Goal: Task Accomplishment & Management: Manage account settings

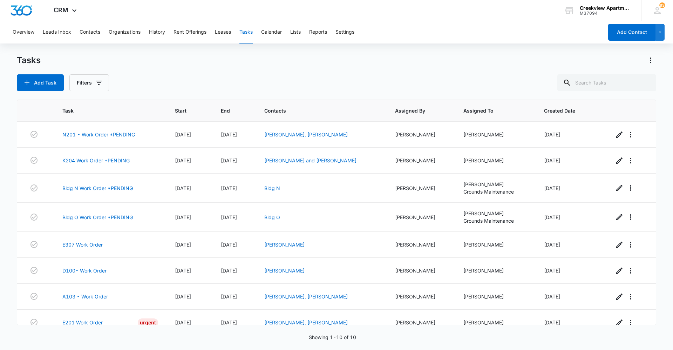
click at [177, 86] on div "Add Task Filters" at bounding box center [336, 82] width 639 height 17
drag, startPoint x: 210, startPoint y: 88, endPoint x: 215, endPoint y: 174, distance: 86.4
click at [210, 88] on div "Add Task Filters" at bounding box center [336, 82] width 639 height 17
click at [228, 83] on div "Add Task Filters" at bounding box center [336, 82] width 639 height 17
drag, startPoint x: 151, startPoint y: 75, endPoint x: 26, endPoint y: 90, distance: 126.4
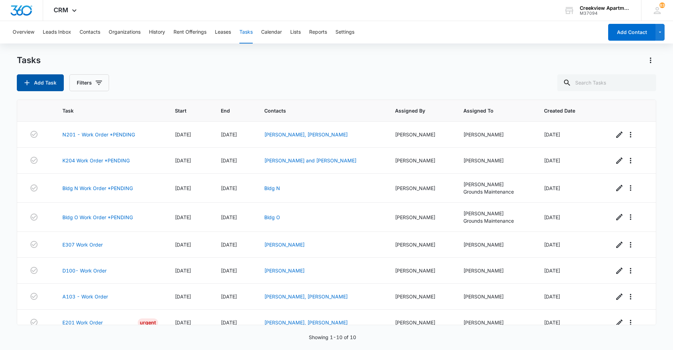
click at [151, 75] on div "Add Task Filters" at bounding box center [336, 82] width 639 height 17
click at [244, 78] on div "Add Task Filters" at bounding box center [336, 82] width 639 height 17
drag, startPoint x: 243, startPoint y: 68, endPoint x: 251, endPoint y: 140, distance: 72.3
click at [241, 68] on div "Tasks Add Task Filters" at bounding box center [336, 73] width 639 height 36
click at [459, 46] on div "Overview Leads Inbox Contacts Organizations History Rent Offerings Leases Tasks…" at bounding box center [336, 185] width 673 height 328
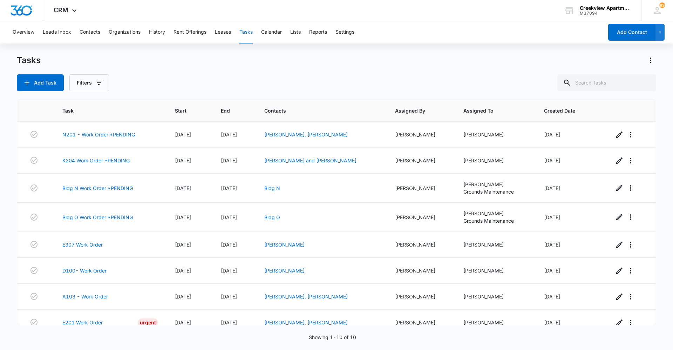
click at [192, 64] on div "Tasks" at bounding box center [336, 60] width 639 height 11
click at [460, 15] on div "CRM Apps Reputation Websites Forms CRM Email Social Content Ads Intelligence Fi…" at bounding box center [336, 10] width 673 height 21
click at [224, 81] on div "Add Task Filters" at bounding box center [336, 82] width 639 height 17
click at [217, 74] on div "Tasks Add Task Filters" at bounding box center [336, 73] width 639 height 36
click at [395, 84] on div "Add Task Filters" at bounding box center [336, 82] width 639 height 17
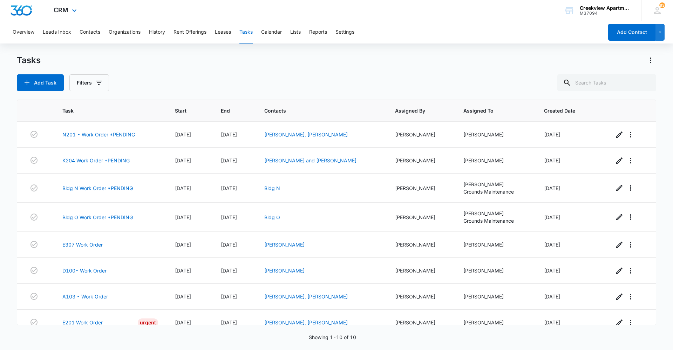
click at [396, 9] on div "CRM Apps Reputation Websites Forms CRM Email Social Content Ads Intelligence Fi…" at bounding box center [336, 10] width 673 height 21
click at [204, 81] on div "Add Task Filters" at bounding box center [336, 82] width 639 height 17
click at [197, 77] on div "Add Task Filters" at bounding box center [336, 82] width 639 height 17
click at [254, 82] on div "Add Task Filters" at bounding box center [336, 82] width 639 height 17
click at [414, 46] on div "Overview Leads Inbox Contacts Organizations History Rent Offerings Leases Tasks…" at bounding box center [336, 185] width 673 height 328
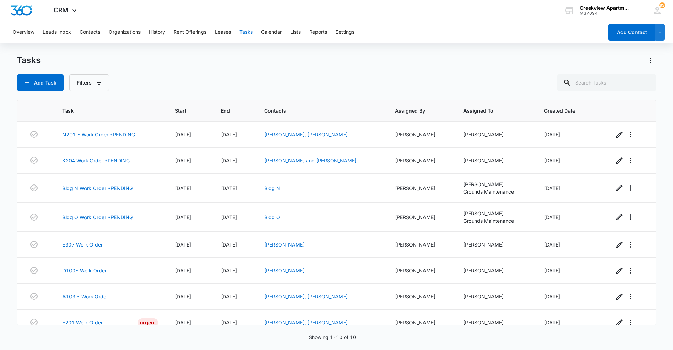
click at [208, 90] on div "Add Task Filters" at bounding box center [336, 82] width 639 height 17
click at [340, 8] on div "CRM Apps Reputation Websites Forms CRM Email Social Content Ads Intelligence Fi…" at bounding box center [336, 10] width 673 height 21
click at [330, 75] on div "Add Task Filters" at bounding box center [336, 82] width 639 height 17
click at [81, 30] on button "Contacts" at bounding box center [90, 32] width 21 height 22
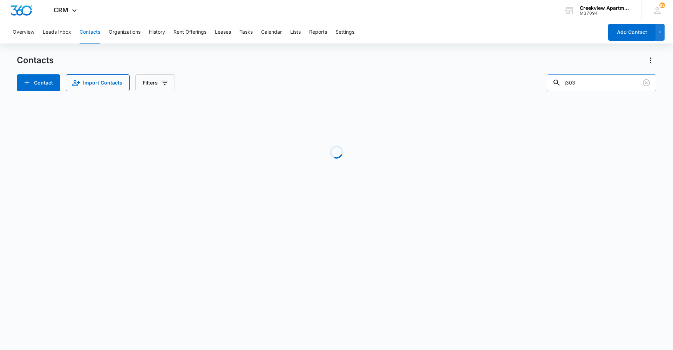
drag, startPoint x: 598, startPoint y: 82, endPoint x: 558, endPoint y: 84, distance: 40.0
click at [559, 83] on div "j303" at bounding box center [601, 82] width 109 height 17
drag, startPoint x: 584, startPoint y: 84, endPoint x: 548, endPoint y: 84, distance: 36.1
click at [548, 84] on div "Contact Import Contacts Filters e 201" at bounding box center [336, 82] width 639 height 17
type input "e201"
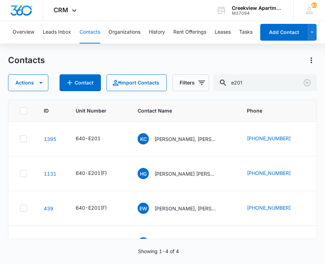
click at [97, 249] on div "Showing 1-4 of 4" at bounding box center [162, 250] width 309 height 7
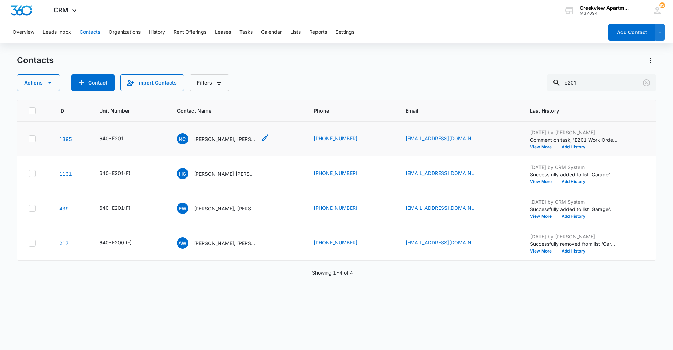
click at [220, 135] on div "KC Kristian Colasacco, Kyllene Frasco" at bounding box center [217, 138] width 80 height 11
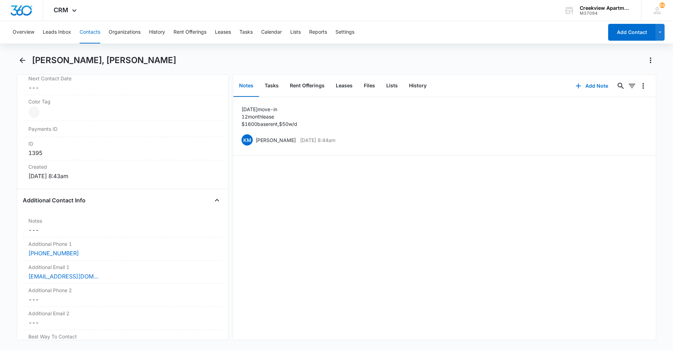
scroll to position [456, 0]
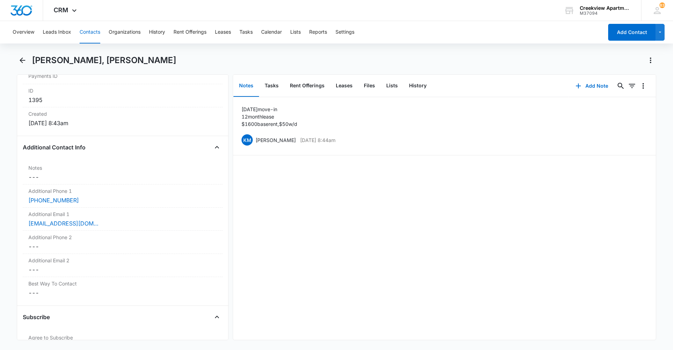
drag, startPoint x: 85, startPoint y: 43, endPoint x: 98, endPoint y: 41, distance: 13.1
click at [85, 42] on button "Contacts" at bounding box center [90, 32] width 21 height 22
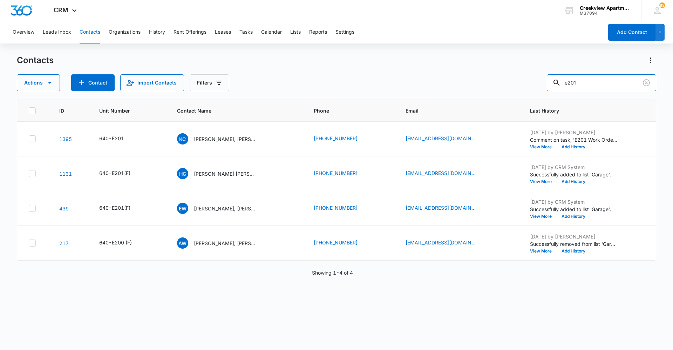
drag, startPoint x: 584, startPoint y: 87, endPoint x: 548, endPoint y: 87, distance: 36.1
click at [548, 87] on div "Actions Contact Import Contacts Filters e201" at bounding box center [336, 82] width 639 height 17
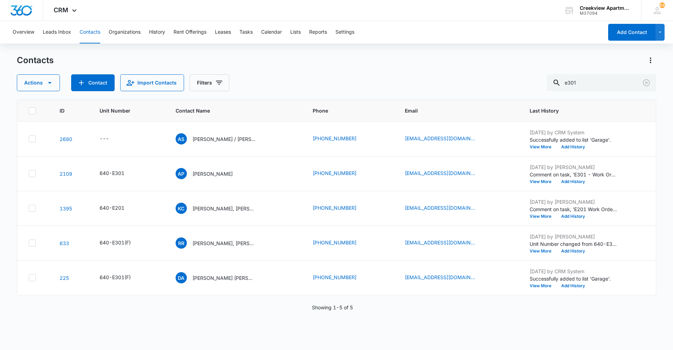
drag, startPoint x: 293, startPoint y: 338, endPoint x: 246, endPoint y: 344, distance: 47.7
click at [293, 338] on div "ID Unit Number Contact Name Phone Email Last History 2680 --- AS Anthony Sisto …" at bounding box center [336, 220] width 639 height 241
click at [285, 340] on div "ID Unit Number Contact Name Phone Email Last History 2680 --- AS Anthony Sisto …" at bounding box center [336, 220] width 639 height 241
click at [494, 329] on div "ID Unit Number Contact Name Phone Email Last History 2680 --- AS Anthony Sisto …" at bounding box center [336, 220] width 639 height 241
click at [280, 344] on div "Contacts Actions Contact Import Contacts Filters e301 ID Unit Number Contact Na…" at bounding box center [336, 202] width 639 height 294
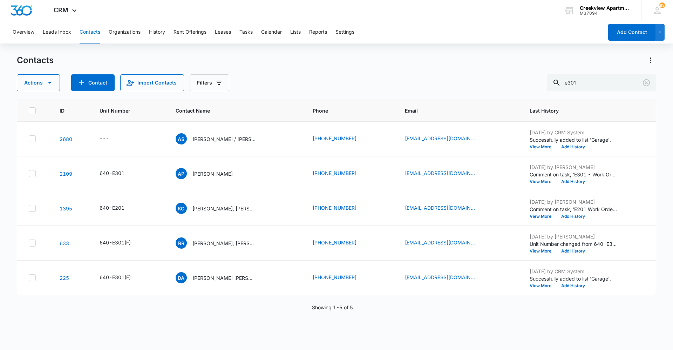
click at [274, 333] on div "ID Unit Number Contact Name Phone Email Last History 2680 --- AS Anthony Sisto …" at bounding box center [336, 220] width 639 height 241
click at [338, 329] on div "ID Unit Number Contact Name Phone Email Last History 2680 --- AS Anthony Sisto …" at bounding box center [336, 220] width 639 height 241
click at [446, 336] on div "ID Unit Number Contact Name Phone Email Last History 2680 --- AS Anthony Sisto …" at bounding box center [336, 220] width 639 height 241
drag, startPoint x: 356, startPoint y: 306, endPoint x: 364, endPoint y: 306, distance: 8.4
click at [360, 307] on div "Showing 1-5 of 5" at bounding box center [336, 306] width 639 height 7
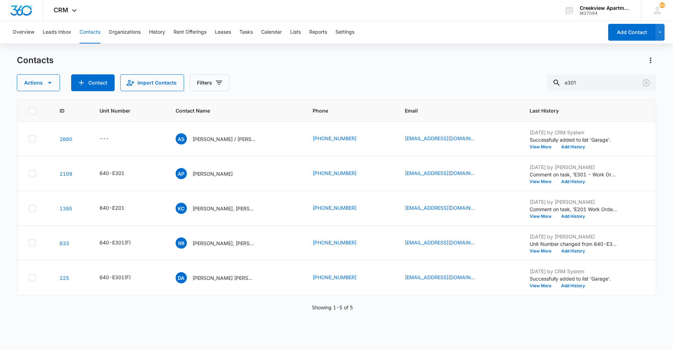
click at [241, 314] on div "ID Unit Number Contact Name Phone Email Last History 2680 --- AS Anthony Sisto …" at bounding box center [336, 220] width 639 height 241
drag, startPoint x: 294, startPoint y: 76, endPoint x: 297, endPoint y: 82, distance: 6.1
click at [295, 78] on div "Actions Contact Import Contacts Filters e301" at bounding box center [336, 82] width 639 height 17
click at [282, 335] on div "ID Unit Number Contact Name Phone Email Last History 2680 --- AS Anthony Sisto …" at bounding box center [336, 220] width 639 height 241
click at [323, 336] on div "ID Unit Number Contact Name Phone Email Last History 2680 --- AS Anthony Sisto …" at bounding box center [336, 220] width 639 height 241
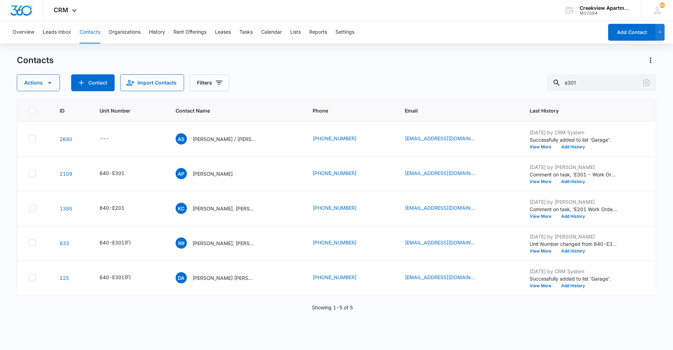
click at [274, 83] on div "Actions Contact Import Contacts Filters e301" at bounding box center [336, 82] width 639 height 17
click at [183, 319] on div "ID Unit Number Contact Name Phone Email Last History 2680 --- AS Anthony Sisto …" at bounding box center [336, 220] width 639 height 241
click at [237, 336] on div "ID Unit Number Contact Name Phone Email Last History 2680 --- AS Anthony Sisto …" at bounding box center [336, 220] width 639 height 241
click at [234, 335] on div "ID Unit Number Contact Name Phone Email Last History 2680 --- AS Anthony Sisto …" at bounding box center [336, 220] width 639 height 241
click at [309, 79] on div "Actions Contact Import Contacts Filters e301" at bounding box center [336, 82] width 639 height 17
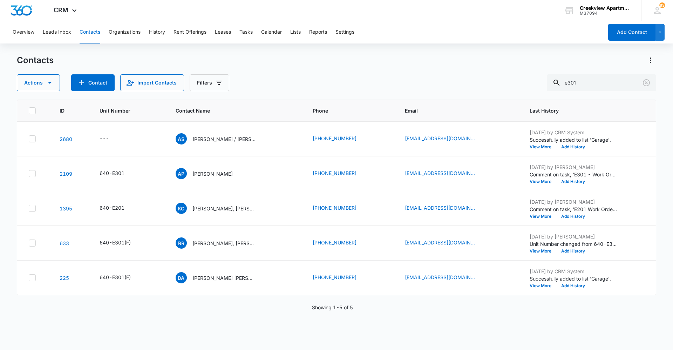
click at [86, 29] on button "Contacts" at bounding box center [90, 32] width 21 height 22
drag, startPoint x: 600, startPoint y: 85, endPoint x: 528, endPoint y: 79, distance: 72.4
click at [528, 79] on div "Actions Contact Import Contacts Filters e301" at bounding box center [336, 82] width 639 height 17
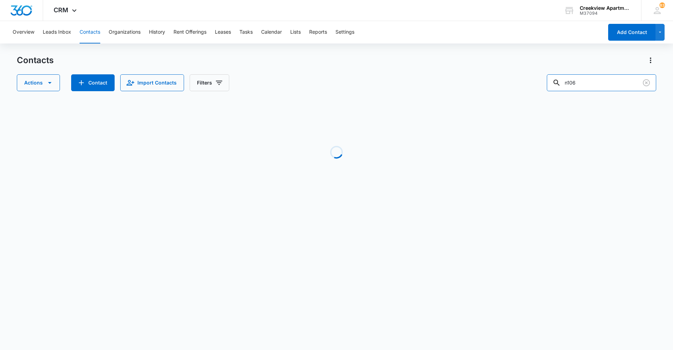
type input "n106"
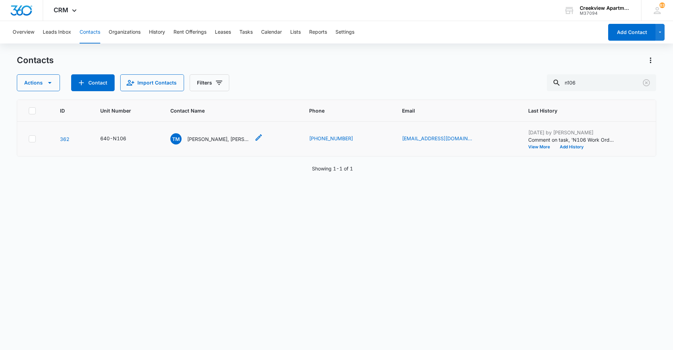
click at [218, 136] on p "Travyn Musgrave, Lexie Clarkson" at bounding box center [218, 138] width 63 height 7
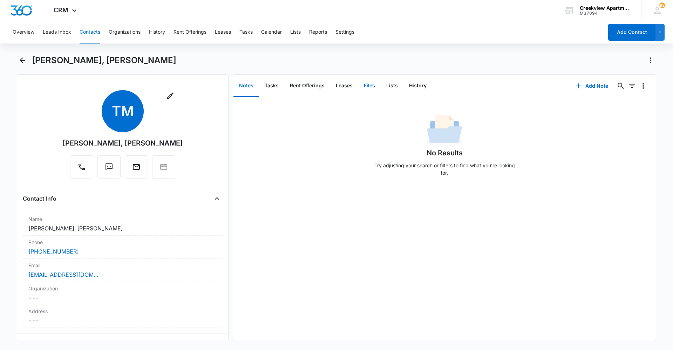
click at [367, 83] on button "Files" at bounding box center [369, 86] width 22 height 22
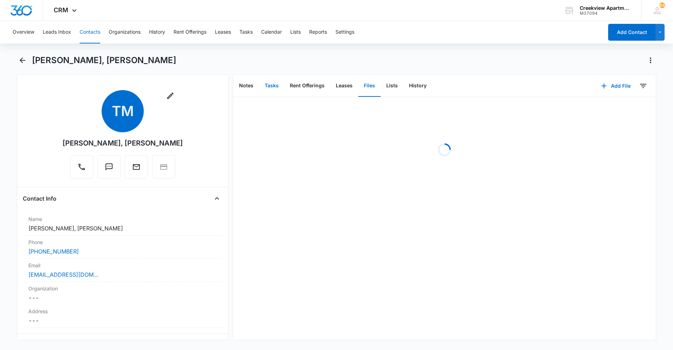
click at [274, 88] on button "Tasks" at bounding box center [271, 86] width 25 height 22
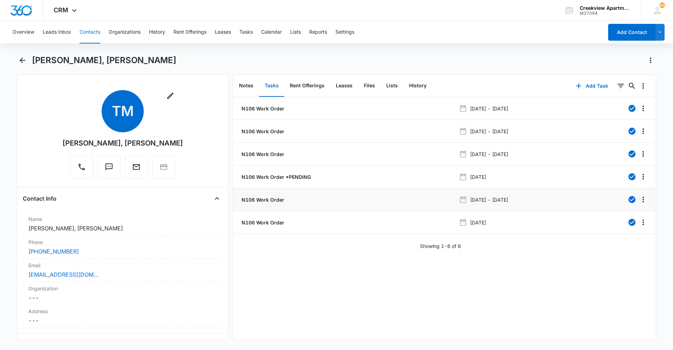
click at [256, 198] on p "N106 Work Order" at bounding box center [262, 199] width 44 height 7
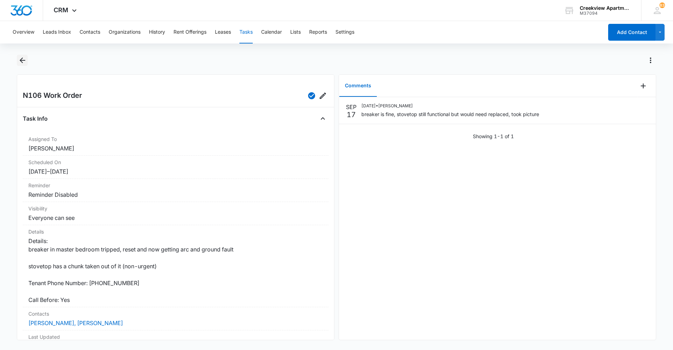
click at [24, 59] on icon "Back" at bounding box center [22, 60] width 8 height 8
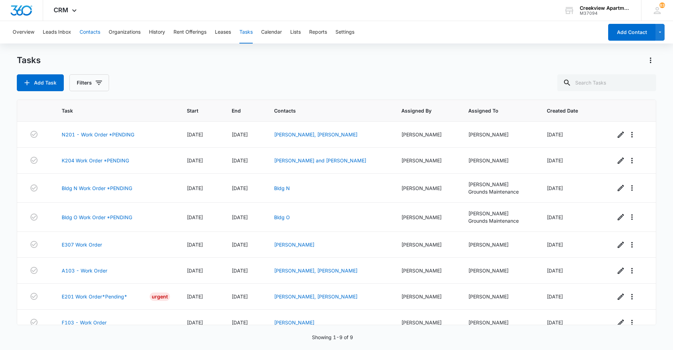
click at [97, 34] on button "Contacts" at bounding box center [90, 32] width 21 height 22
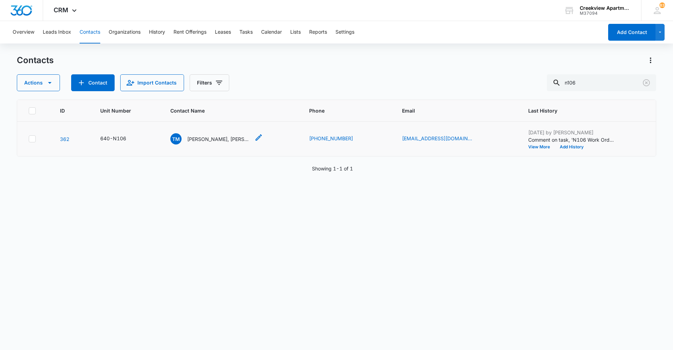
click at [225, 137] on p "Travyn Musgrave, Lexie Clarkson" at bounding box center [218, 138] width 63 height 7
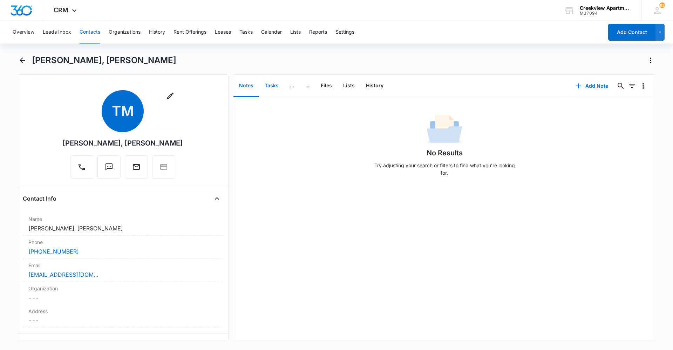
click at [276, 87] on button "Tasks" at bounding box center [271, 86] width 25 height 22
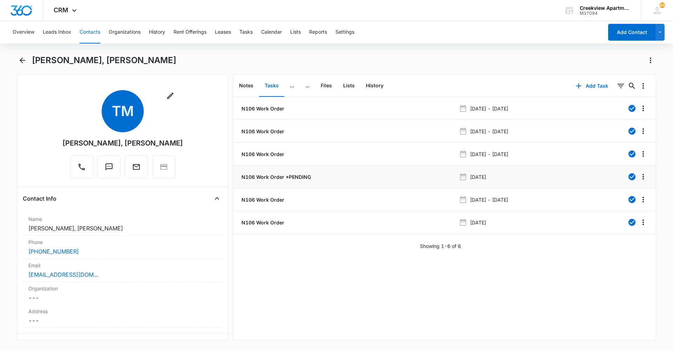
click at [282, 176] on p "N106 Work Order *PENDING" at bounding box center [275, 176] width 71 height 7
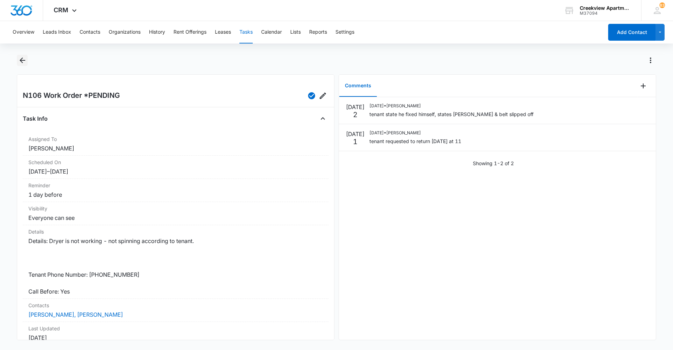
click at [22, 63] on icon "Back" at bounding box center [22, 60] width 8 height 8
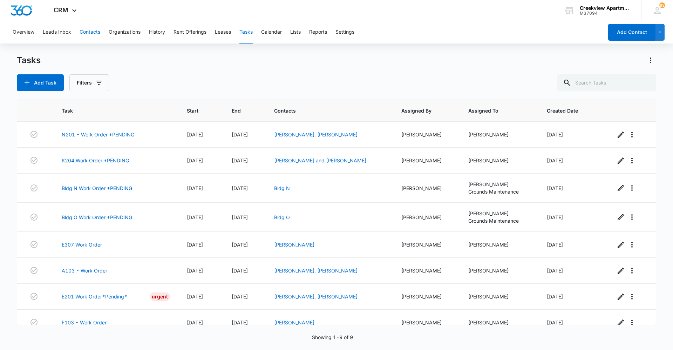
click at [91, 32] on button "Contacts" at bounding box center [90, 32] width 21 height 22
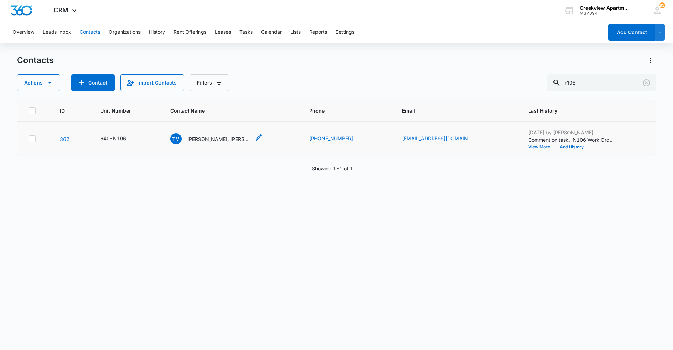
click at [219, 135] on div "TM Travyn Musgrave, Lexie Clarkson" at bounding box center [210, 138] width 80 height 11
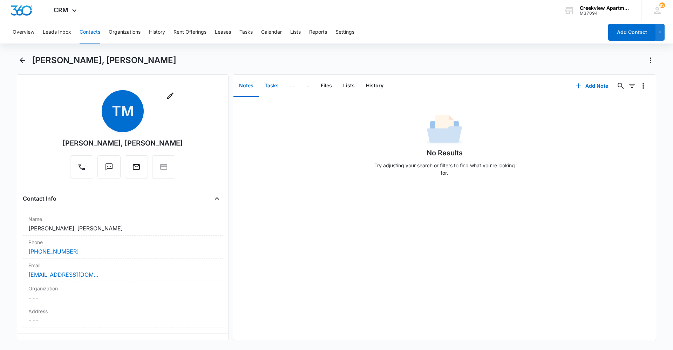
click at [268, 85] on button "Tasks" at bounding box center [271, 86] width 25 height 22
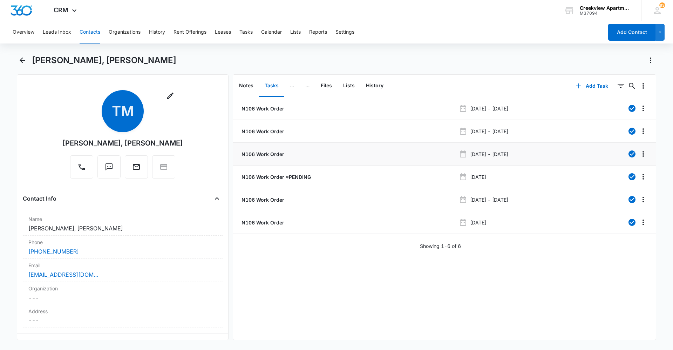
click at [264, 153] on p "N106 Work Order" at bounding box center [262, 153] width 44 height 7
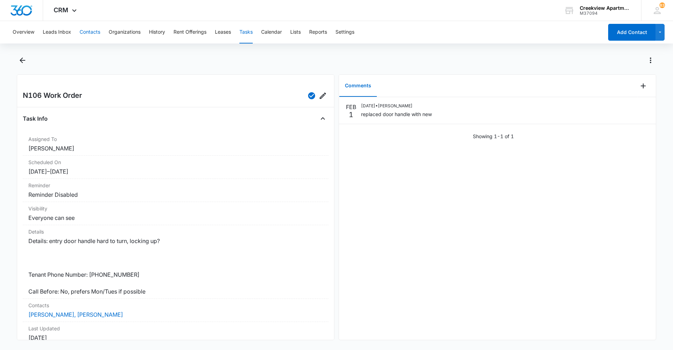
click at [85, 34] on button "Contacts" at bounding box center [90, 32] width 21 height 22
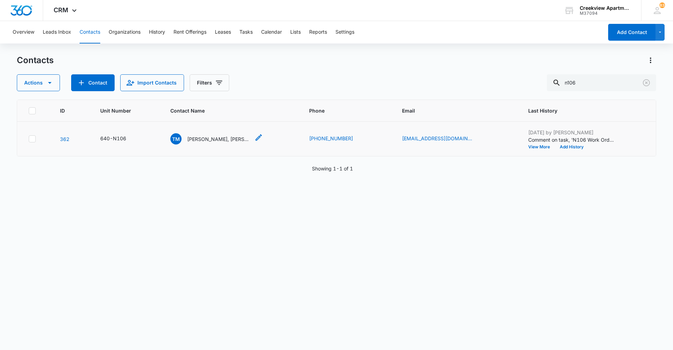
click at [228, 136] on p "Travyn Musgrave, Lexie Clarkson" at bounding box center [218, 138] width 63 height 7
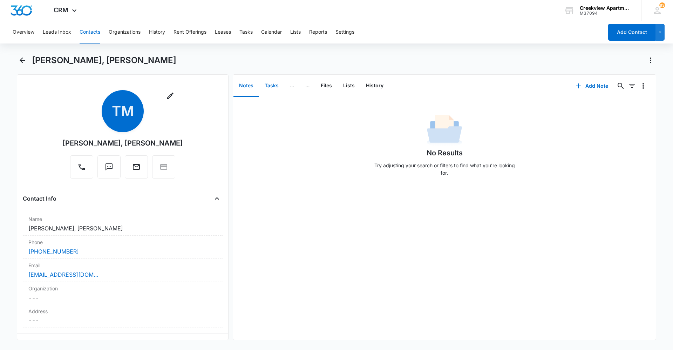
click at [274, 84] on button "Tasks" at bounding box center [271, 86] width 25 height 22
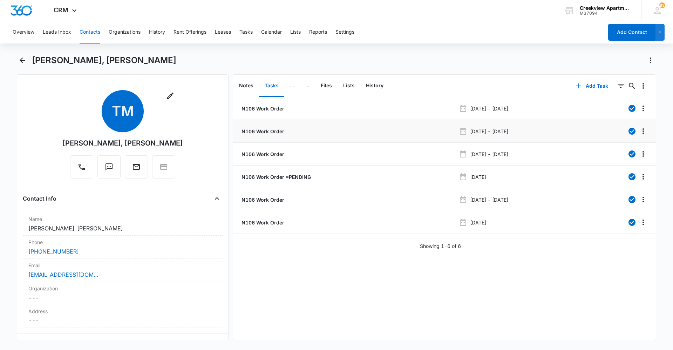
click at [270, 133] on p "N106 Work Order" at bounding box center [262, 131] width 44 height 7
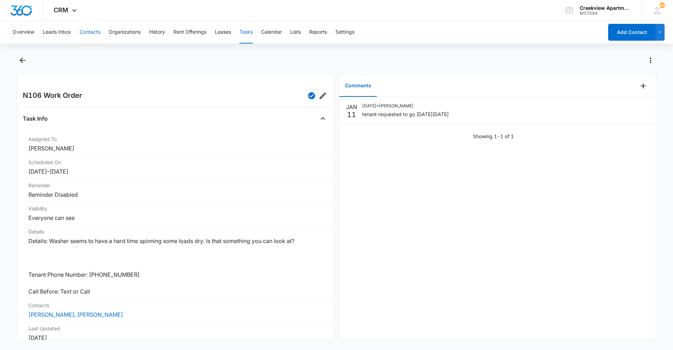
click at [93, 28] on button "Contacts" at bounding box center [90, 32] width 21 height 22
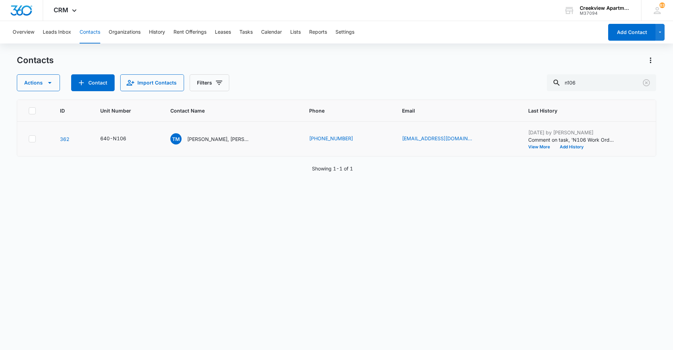
click at [207, 132] on td "TM Travyn Musgrave, Lexie Clarkson" at bounding box center [231, 139] width 139 height 35
click at [209, 138] on p "Travyn Musgrave, Lexie Clarkson" at bounding box center [218, 138] width 63 height 7
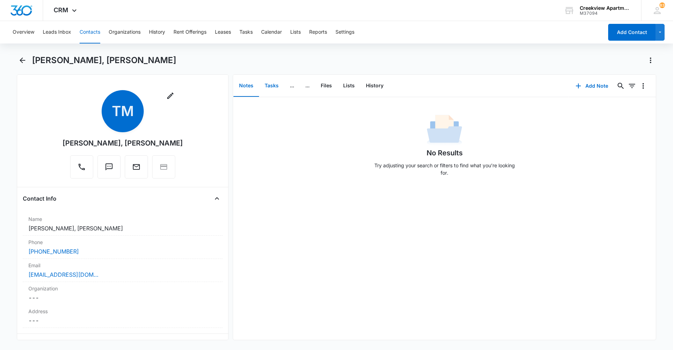
click at [265, 76] on button "Tasks" at bounding box center [271, 86] width 25 height 22
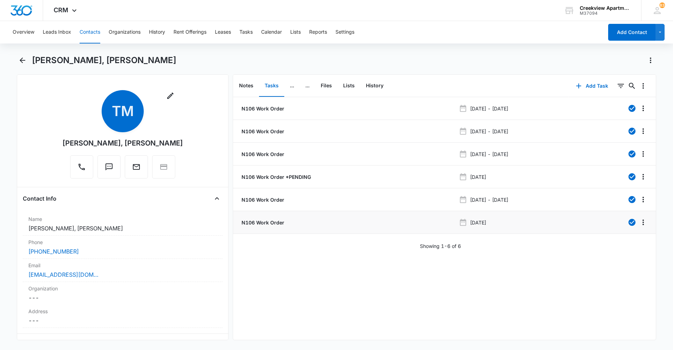
click at [266, 222] on p "N106 Work Order" at bounding box center [262, 222] width 44 height 7
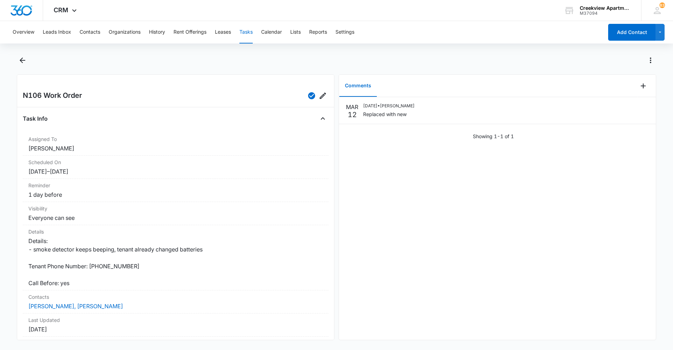
click at [241, 32] on div "Overview Leads Inbox Contacts Organizations History Rent Offerings Leases Tasks…" at bounding box center [305, 32] width 595 height 22
click at [91, 34] on button "Contacts" at bounding box center [90, 32] width 21 height 22
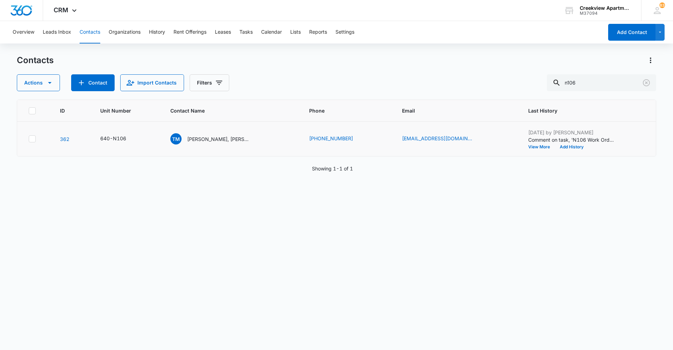
click at [220, 146] on td "TM Travyn Musgrave, Lexie Clarkson" at bounding box center [231, 139] width 139 height 35
click at [221, 139] on p "Travyn Musgrave, Lexie Clarkson" at bounding box center [218, 138] width 63 height 7
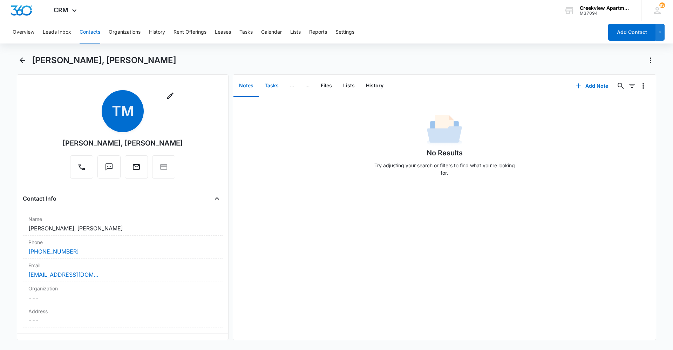
click at [268, 87] on button "Tasks" at bounding box center [271, 86] width 25 height 22
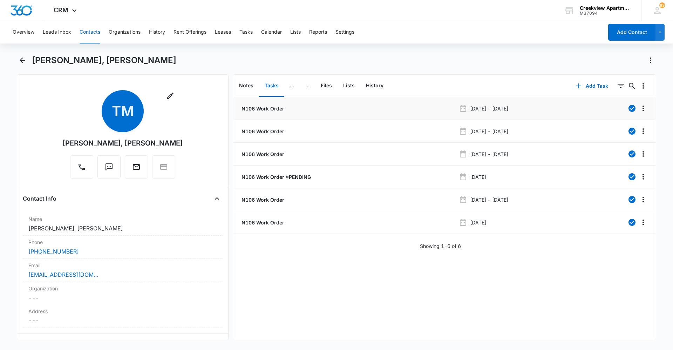
click at [286, 113] on li "N106 Work Order Oct 27, 2023 - Oct 30, 2023" at bounding box center [444, 108] width 423 height 23
click at [273, 107] on p "N106 Work Order" at bounding box center [262, 108] width 44 height 7
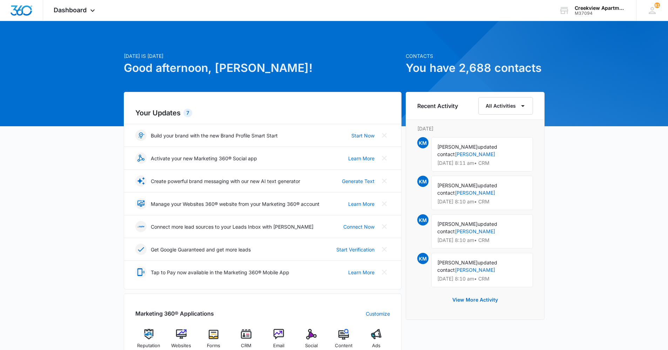
click at [581, 181] on div "Today is Thursday, August 14th Good afternoon, Kristin! Contacts You have 2,688…" at bounding box center [334, 324] width 668 height 588
click at [246, 343] on span "CRM" at bounding box center [246, 345] width 11 height 7
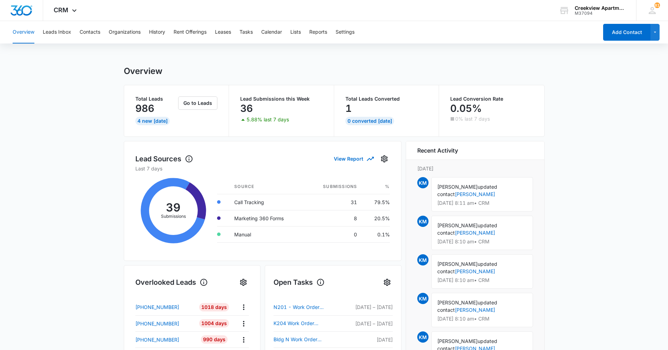
click at [96, 259] on main "Overview Total Leads 986 4 New Today Go to Leads Lead Submissions this Week 36 …" at bounding box center [334, 335] width 668 height 539
click at [90, 228] on main "Overview Total Leads 986 4 New Today Go to Leads Lead Submissions this Week 36 …" at bounding box center [334, 335] width 668 height 539
click at [104, 198] on main "Overview Total Leads 986 4 New Today Go to Leads Lead Submissions this Week 36 …" at bounding box center [334, 335] width 668 height 539
click at [102, 203] on main "Overview Total Leads 986 4 New Today Go to Leads Lead Submissions this Week 36 …" at bounding box center [334, 335] width 668 height 539
click at [38, 242] on main "Overview Total Leads 986 4 New Today Go to Leads Lead Submissions this Week 36 …" at bounding box center [334, 335] width 668 height 539
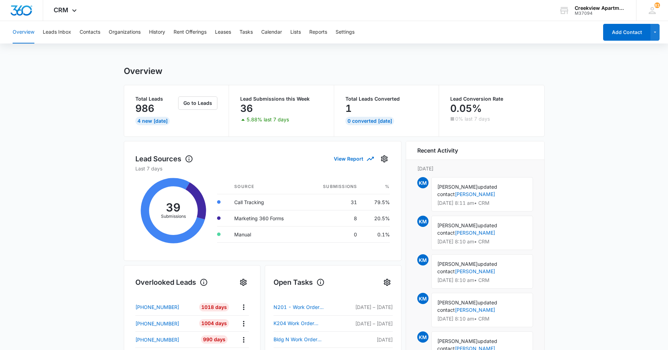
click at [47, 140] on main "Overview Total Leads 986 4 New Today Go to Leads Lead Submissions this Week 36 …" at bounding box center [334, 335] width 668 height 539
click at [88, 32] on button "Contacts" at bounding box center [90, 32] width 21 height 22
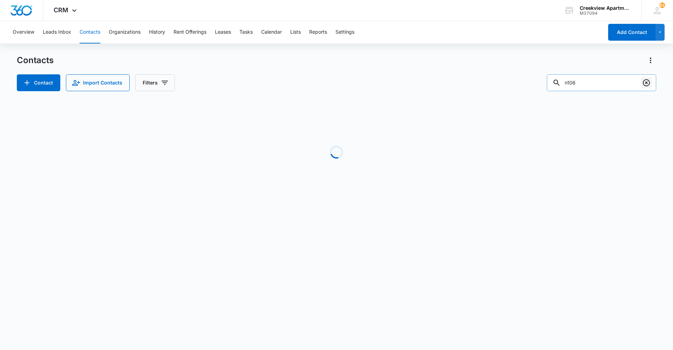
click at [646, 87] on button "Clear" at bounding box center [646, 82] width 11 height 11
click at [628, 86] on input "text" at bounding box center [606, 82] width 99 height 17
click at [276, 56] on div "Contacts" at bounding box center [336, 60] width 639 height 11
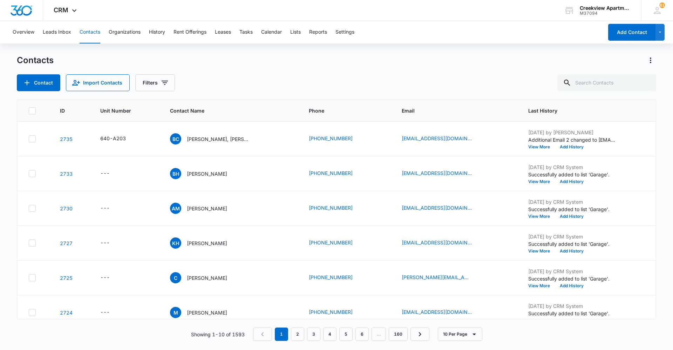
click at [207, 67] on div "Contacts Contact Import Contacts Filters" at bounding box center [336, 73] width 639 height 36
click at [301, 84] on div "Contact Import Contacts Filters" at bounding box center [336, 82] width 639 height 17
click at [221, 81] on div "Contact Import Contacts Filters" at bounding box center [336, 82] width 639 height 17
click at [218, 71] on div "Contacts Contact Import Contacts Filters" at bounding box center [336, 73] width 639 height 36
click at [94, 35] on button "Contacts" at bounding box center [90, 32] width 21 height 22
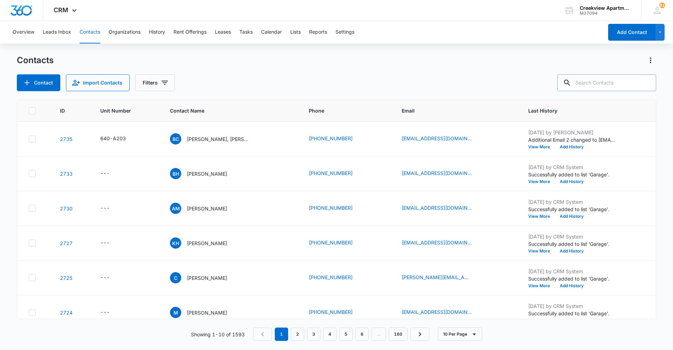
click at [609, 84] on input "text" at bounding box center [606, 82] width 99 height 17
click at [603, 84] on input "text" at bounding box center [606, 82] width 99 height 17
type input "9705908627"
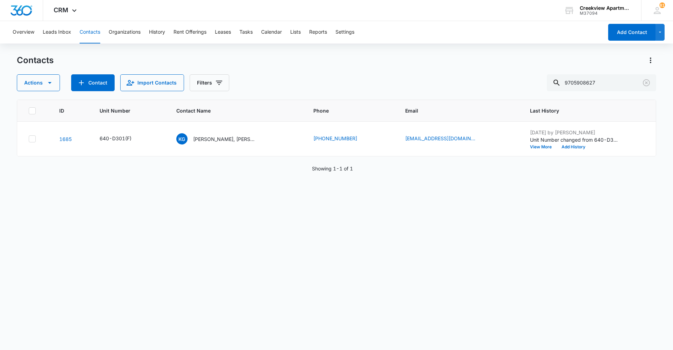
click at [160, 313] on div "ID Unit Number Contact Name Phone Email Last History 1685 640-D301(F) KG Kati G…" at bounding box center [336, 220] width 639 height 241
click at [549, 289] on div "ID Unit Number Contact Name Phone Email Last History 1685 640-D301(F) KG Kati G…" at bounding box center [336, 220] width 639 height 241
drag, startPoint x: 237, startPoint y: 320, endPoint x: 233, endPoint y: 331, distance: 12.2
click at [237, 320] on div "ID Unit Number Contact Name Phone Email Last History 1685 640-D301(F) KG Kati G…" at bounding box center [336, 220] width 639 height 241
click at [95, 252] on div "ID Unit Number Contact Name Phone Email Last History 1685 640-D301(F) KG Kati G…" at bounding box center [336, 220] width 639 height 241
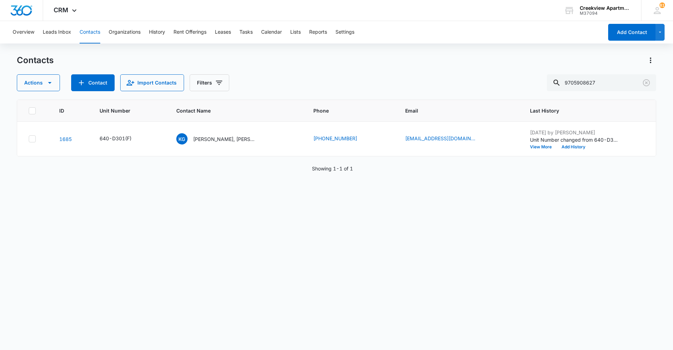
click at [221, 309] on div "ID Unit Number Contact Name Phone Email Last History 1685 640-D301(F) KG Kati G…" at bounding box center [336, 220] width 639 height 241
click at [116, 278] on div "ID Unit Number Contact Name Phone Email Last History 1685 640-D301(F) KG Kati G…" at bounding box center [336, 220] width 639 height 241
click at [580, 256] on div "ID Unit Number Contact Name Phone Email Last History 1685 640-D301(F) KG Kati G…" at bounding box center [336, 220] width 639 height 241
drag, startPoint x: 196, startPoint y: 304, endPoint x: 196, endPoint y: 308, distance: 3.9
click at [196, 304] on div "ID Unit Number Contact Name Phone Email Last History 1685 640-D301(F) KG Kati G…" at bounding box center [336, 220] width 639 height 241
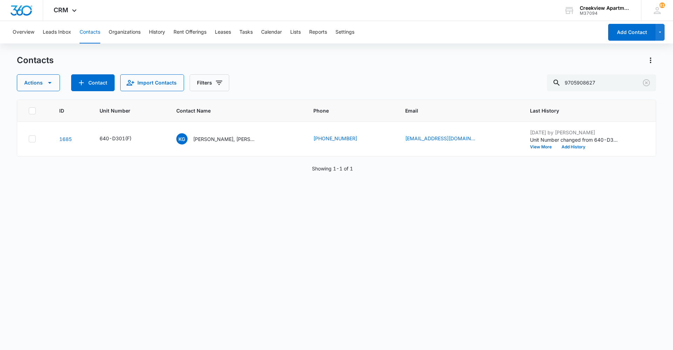
drag, startPoint x: 229, startPoint y: 306, endPoint x: 225, endPoint y: 306, distance: 3.9
click at [229, 306] on div "ID Unit Number Contact Name Phone Email Last History 1685 640-D301(F) KG Kati G…" at bounding box center [336, 220] width 639 height 241
click at [239, 303] on div "ID Unit Number Contact Name Phone Email Last History 1685 640-D301(F) KG Kati G…" at bounding box center [336, 220] width 639 height 241
click at [214, 289] on div "ID Unit Number Contact Name Phone Email Last History 1685 640-D301(F) KG Kati G…" at bounding box center [336, 220] width 639 height 241
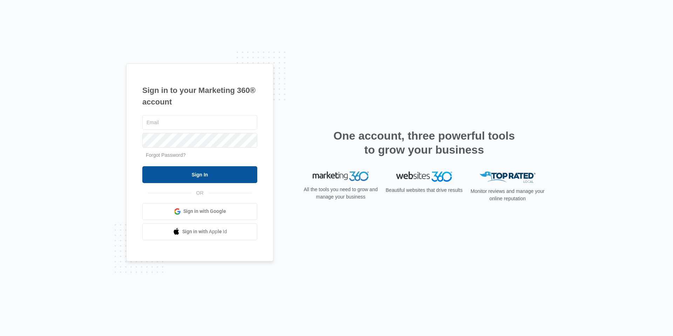
type input "[EMAIL_ADDRESS][DOMAIN_NAME]"
click at [224, 173] on input "Sign In" at bounding box center [199, 174] width 115 height 17
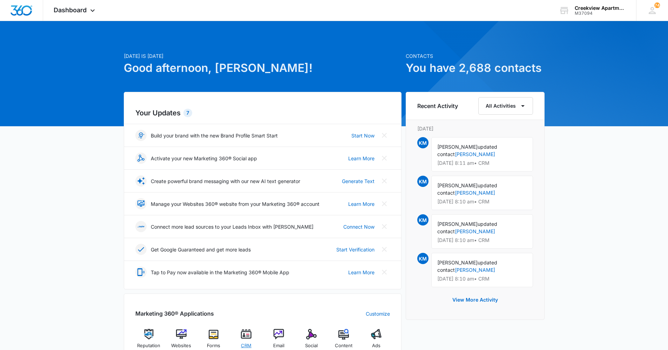
click at [247, 337] on img at bounding box center [246, 334] width 11 height 11
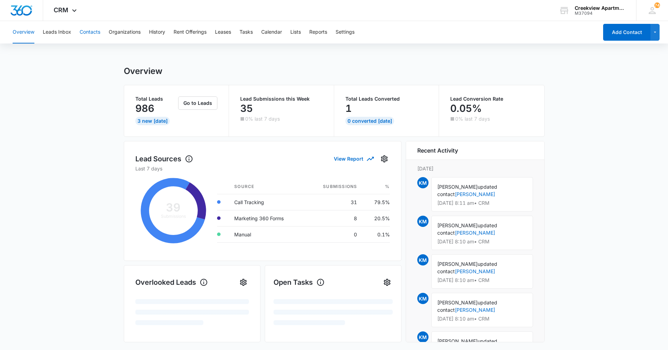
click at [96, 34] on button "Contacts" at bounding box center [90, 32] width 21 height 22
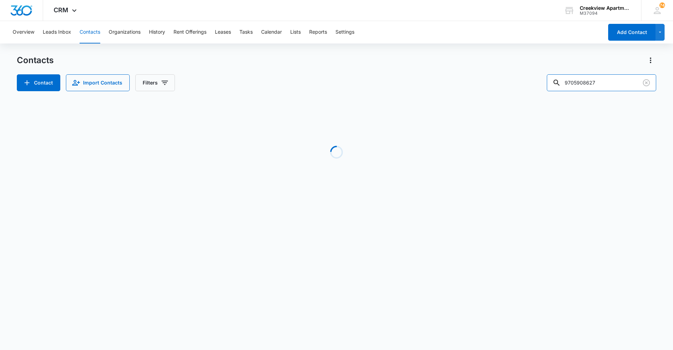
drag, startPoint x: 531, startPoint y: 84, endPoint x: 522, endPoint y: 78, distance: 10.3
click at [528, 83] on div "Contact Import Contacts Filters 9705908627" at bounding box center [336, 82] width 639 height 17
type input "c201"
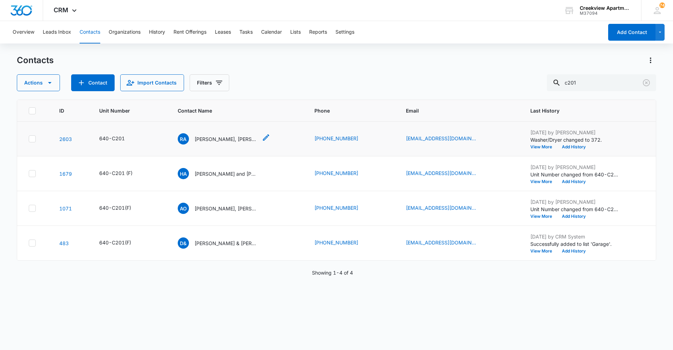
click at [228, 136] on p "Raeleann Aguilar, Fausto D Armendariz" at bounding box center [225, 138] width 63 height 7
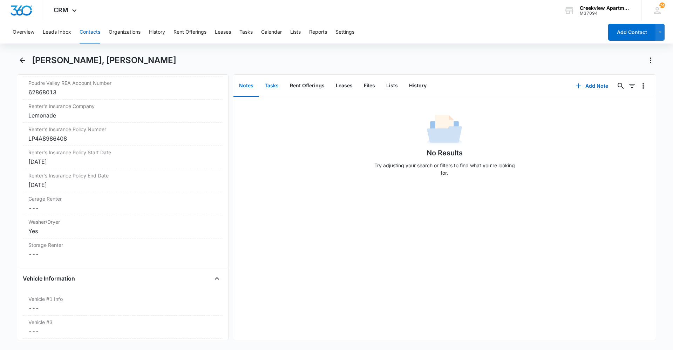
scroll to position [841, 0]
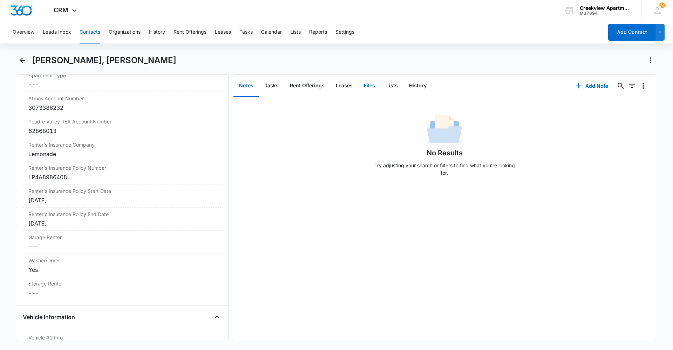
click at [365, 84] on button "Files" at bounding box center [369, 86] width 22 height 22
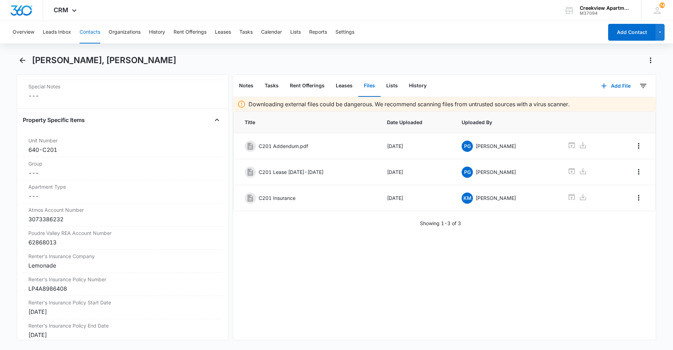
scroll to position [701, 0]
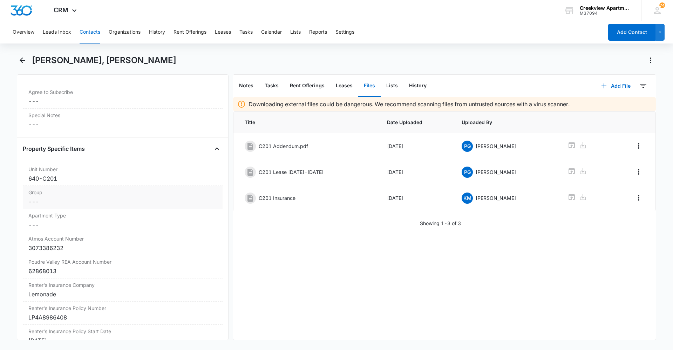
click at [78, 207] on div "Group Cancel Save Changes ---" at bounding box center [123, 197] width 200 height 23
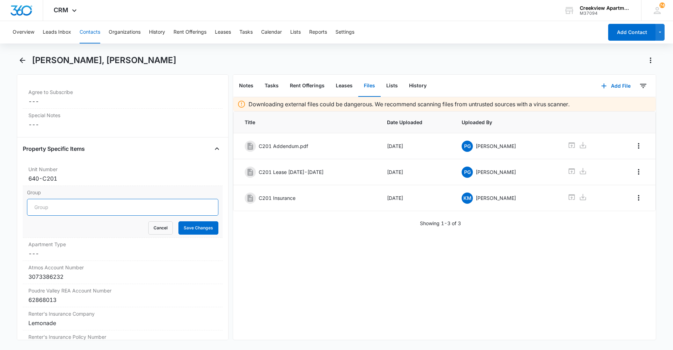
click at [61, 211] on input "Group" at bounding box center [122, 207] width 191 height 17
type input "BUILDING C"
click at [184, 227] on button "Save Changes" at bounding box center [198, 227] width 40 height 13
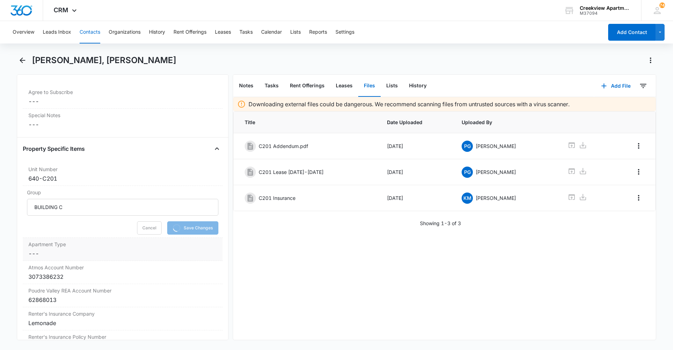
click at [174, 247] on label "Apartment Type" at bounding box center [122, 243] width 189 height 7
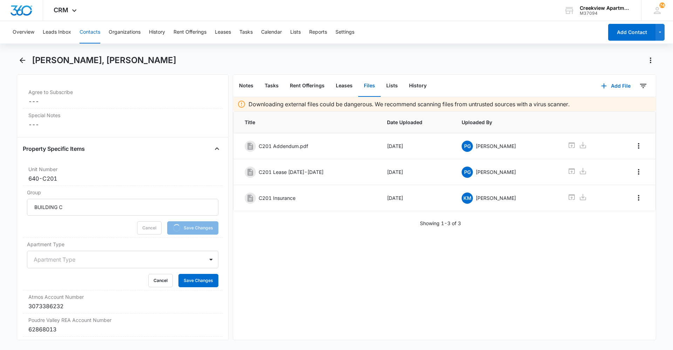
click at [114, 259] on div at bounding box center [114, 259] width 161 height 10
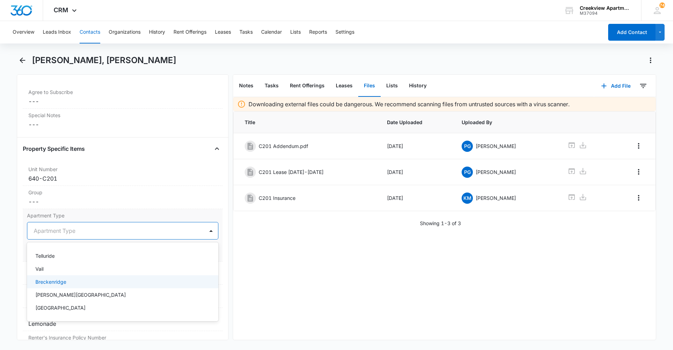
drag, startPoint x: 100, startPoint y: 320, endPoint x: 99, endPoint y: 287, distance: 32.9
click at [99, 287] on div "Telluride Vail Breckenridge Estes Park Steamboat Springs" at bounding box center [122, 281] width 191 height 79
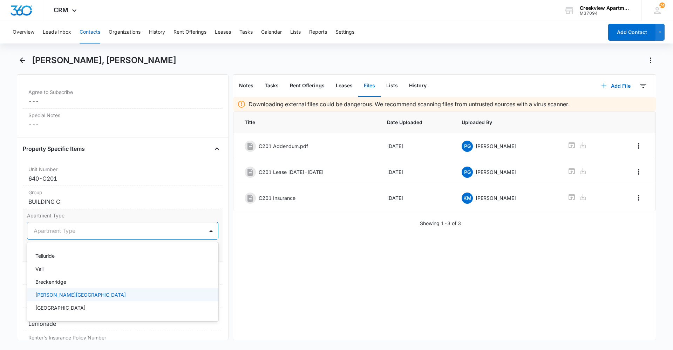
click at [99, 290] on div "Estes Park" at bounding box center [122, 294] width 191 height 13
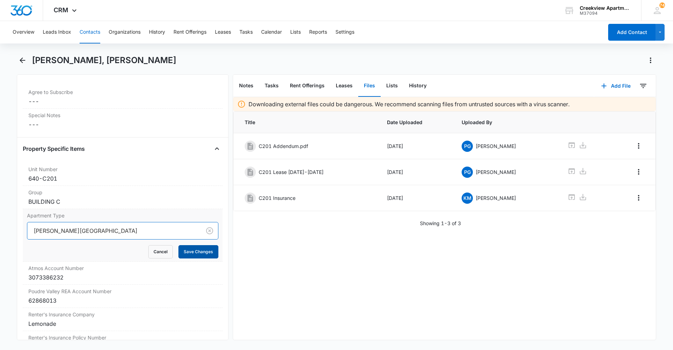
click at [192, 252] on button "Save Changes" at bounding box center [198, 251] width 40 height 13
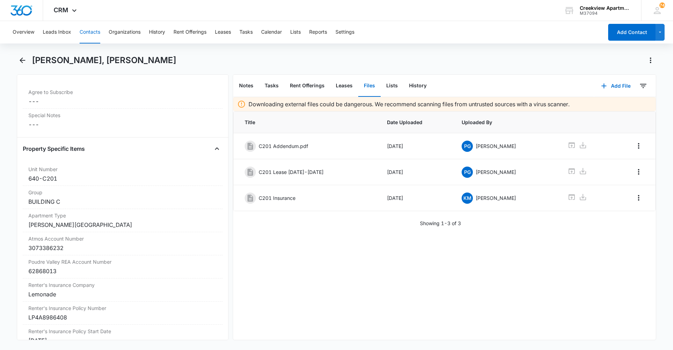
click at [362, 302] on div "Downloading external files could be dangerous. We recommend scanning files from…" at bounding box center [444, 218] width 423 height 242
